Goal: Information Seeking & Learning: Learn about a topic

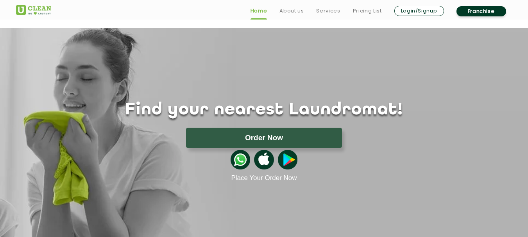
scroll to position [39, 0]
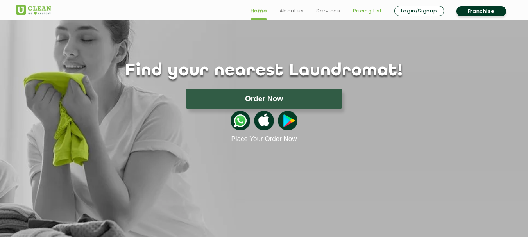
click at [360, 12] on link "Pricing List" at bounding box center [367, 10] width 29 height 9
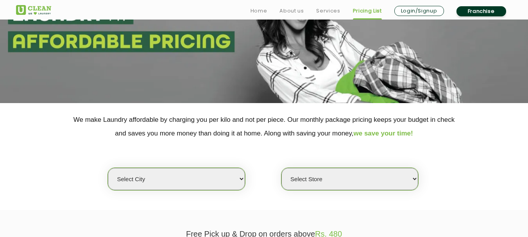
scroll to position [117, 0]
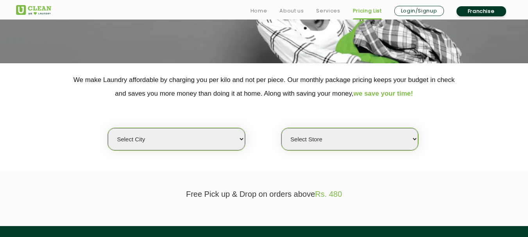
click at [243, 143] on select "Select city [GEOGRAPHIC_DATA] [GEOGRAPHIC_DATA] [GEOGRAPHIC_DATA] [GEOGRAPHIC_D…" at bounding box center [176, 139] width 137 height 22
select select "133"
click at [108, 128] on select "Select city [GEOGRAPHIC_DATA] [GEOGRAPHIC_DATA] [GEOGRAPHIC_DATA] [GEOGRAPHIC_D…" at bounding box center [176, 139] width 137 height 22
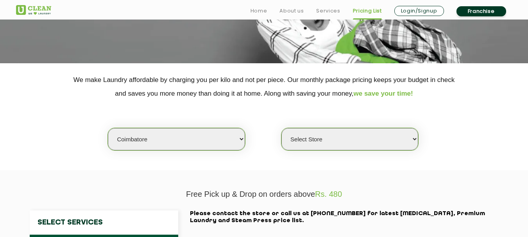
click at [415, 143] on select "Select Store [GEOGRAPHIC_DATA]" at bounding box center [349, 139] width 137 height 22
click at [281, 128] on select "Select Store [GEOGRAPHIC_DATA]" at bounding box center [349, 139] width 137 height 22
click at [390, 140] on select "Select Store [GEOGRAPHIC_DATA]" at bounding box center [349, 139] width 137 height 22
click at [281, 128] on select "Select Store [GEOGRAPHIC_DATA]" at bounding box center [349, 139] width 137 height 22
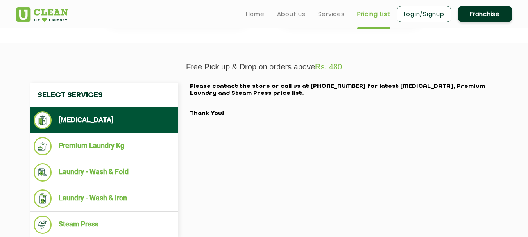
scroll to position [234, 0]
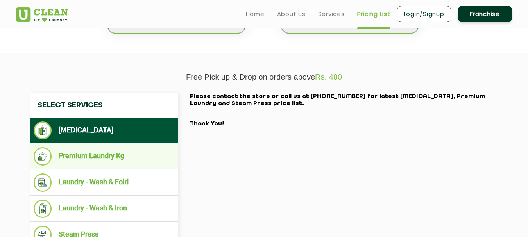
click at [88, 159] on li "Premium Laundry Kg" at bounding box center [104, 156] width 141 height 18
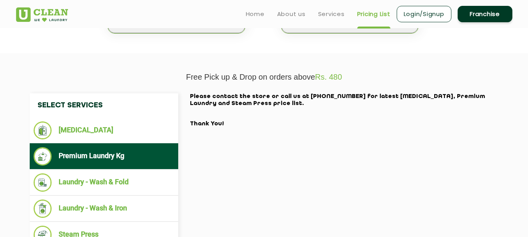
click at [89, 156] on li "Premium Laundry Kg" at bounding box center [104, 156] width 141 height 18
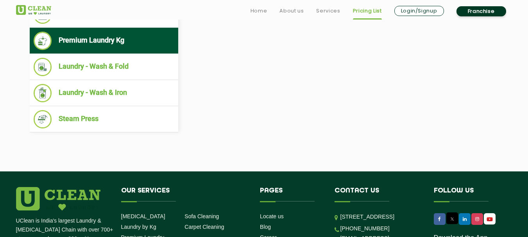
scroll to position [351, 0]
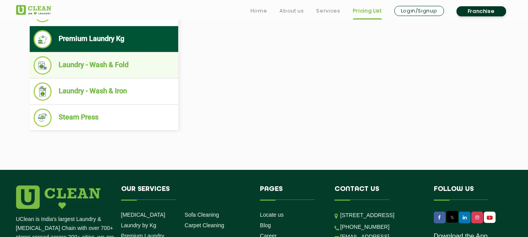
click at [116, 70] on li "Laundry - Wash & Fold" at bounding box center [104, 65] width 141 height 18
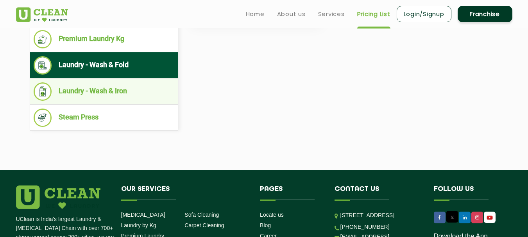
scroll to position [273, 0]
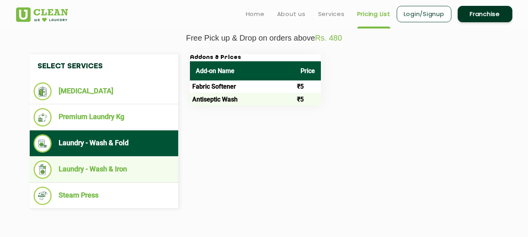
click at [113, 169] on li "Laundry - Wash & Iron" at bounding box center [104, 169] width 141 height 18
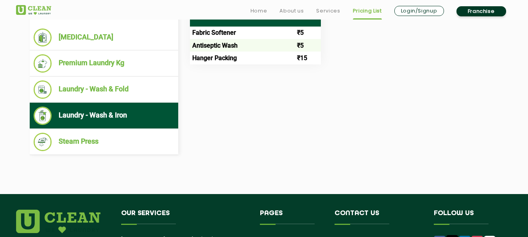
scroll to position [351, 0]
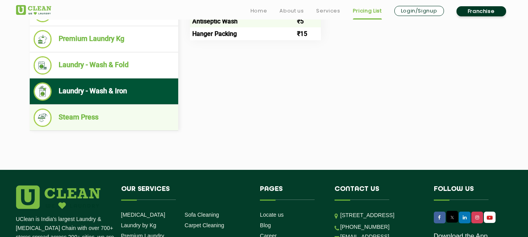
click at [71, 114] on li "Steam Press" at bounding box center [104, 118] width 141 height 18
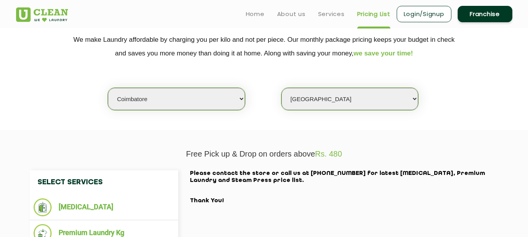
scroll to position [156, 0]
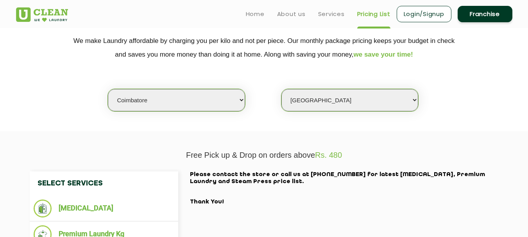
click at [408, 97] on select "Select Store [GEOGRAPHIC_DATA]" at bounding box center [349, 100] width 137 height 22
select select "572"
click at [281, 89] on select "Select Store [GEOGRAPHIC_DATA]" at bounding box center [349, 100] width 137 height 22
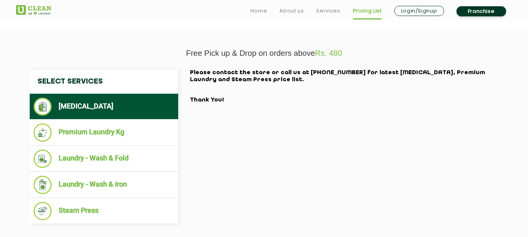
scroll to position [273, 0]
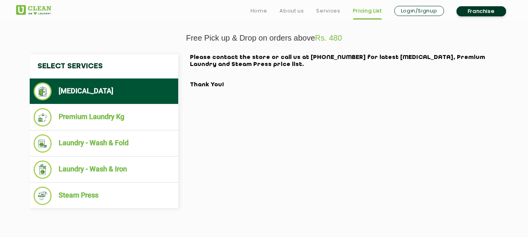
click at [131, 86] on li "[MEDICAL_DATA]" at bounding box center [104, 91] width 141 height 18
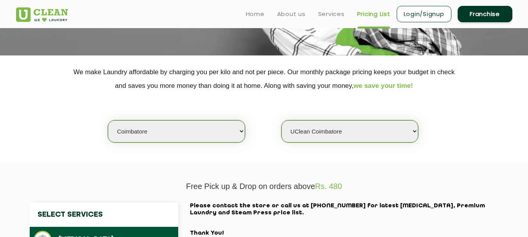
scroll to position [117, 0]
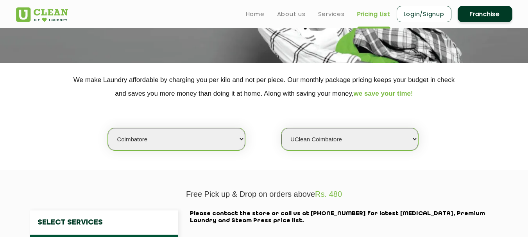
click at [236, 140] on select "Select city [GEOGRAPHIC_DATA] [GEOGRAPHIC_DATA] [GEOGRAPHIC_DATA] [GEOGRAPHIC_D…" at bounding box center [176, 139] width 137 height 22
select select "11"
click at [108, 128] on select "Select city [GEOGRAPHIC_DATA] [GEOGRAPHIC_DATA] [GEOGRAPHIC_DATA] [GEOGRAPHIC_D…" at bounding box center [176, 139] width 137 height 22
select select "0"
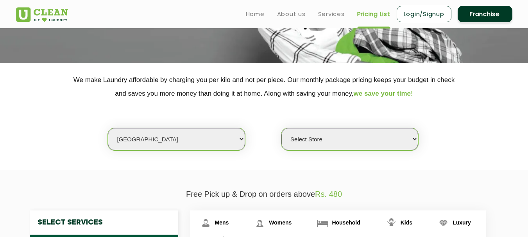
click at [371, 142] on select "Select Store [GEOGRAPHIC_DATA][PERSON_NAME] UClean Navalur UClean Chitlapakkam …" at bounding box center [349, 139] width 137 height 22
click at [465, 160] on section "We make Laundry affordable by charging you per kilo and not per piece. Our mont…" at bounding box center [264, 116] width 528 height 107
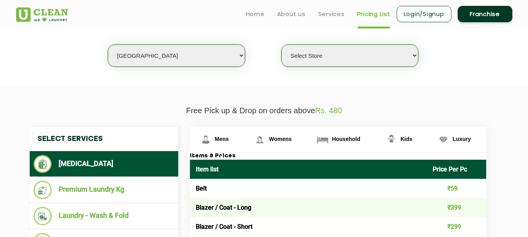
scroll to position [195, 0]
